Goal: Transaction & Acquisition: Subscribe to service/newsletter

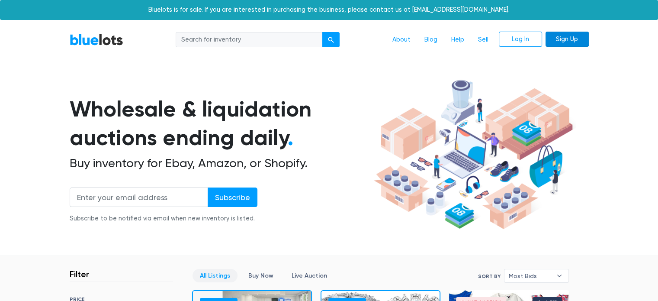
click at [562, 41] on link "Sign Up" at bounding box center [567, 40] width 43 height 16
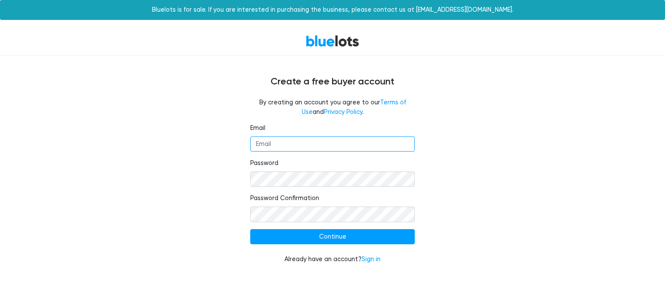
click at [273, 141] on input "Email" at bounding box center [332, 144] width 164 height 16
type input "[EMAIL_ADDRESS][DOMAIN_NAME]"
click at [215, 264] on div "Email mainson67@gmail.com Password Password Confirmation Continue Already have …" at bounding box center [332, 198] width 532 height 151
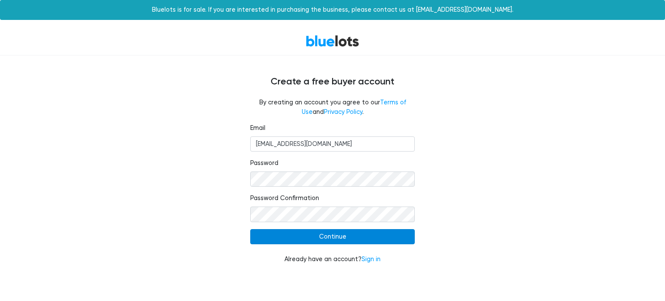
click at [355, 234] on input "Continue" at bounding box center [332, 237] width 164 height 16
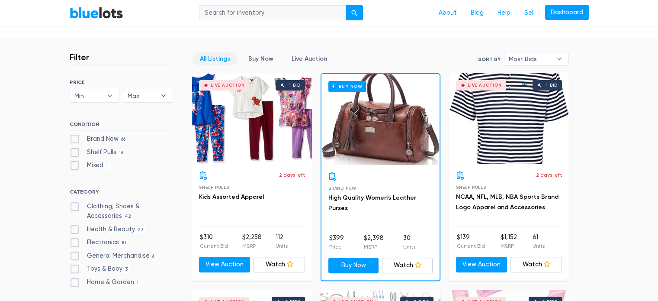
scroll to position [207, 0]
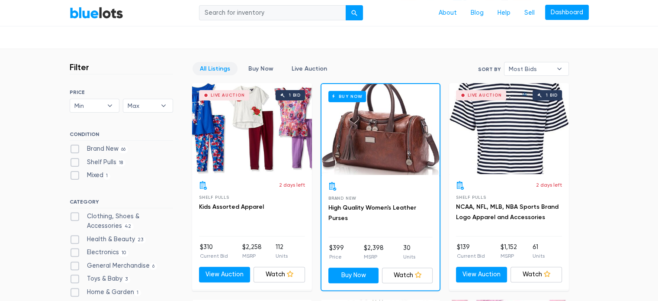
click at [74, 250] on label "Electronics 10" at bounding box center [99, 253] width 59 height 10
click at [74, 250] on input "Electronics 10" at bounding box center [73, 251] width 6 height 6
checkbox input "true"
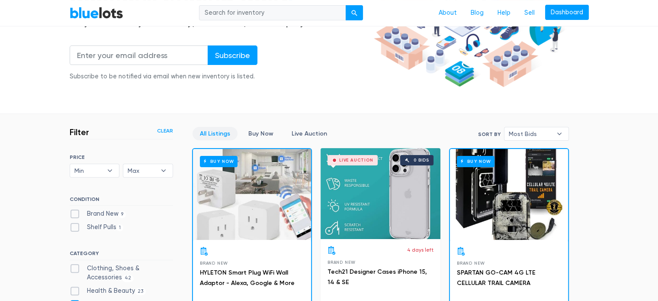
scroll to position [144, 0]
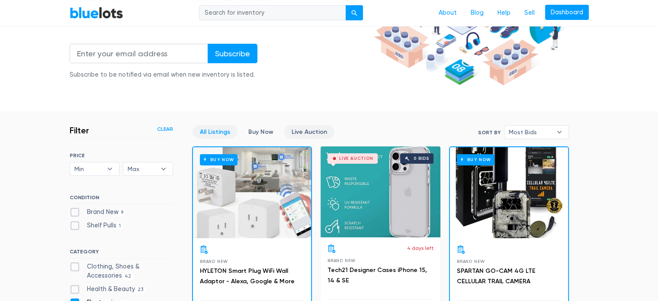
click at [305, 132] on link "Live Auction" at bounding box center [309, 131] width 50 height 13
